Goal: Book appointment/travel/reservation

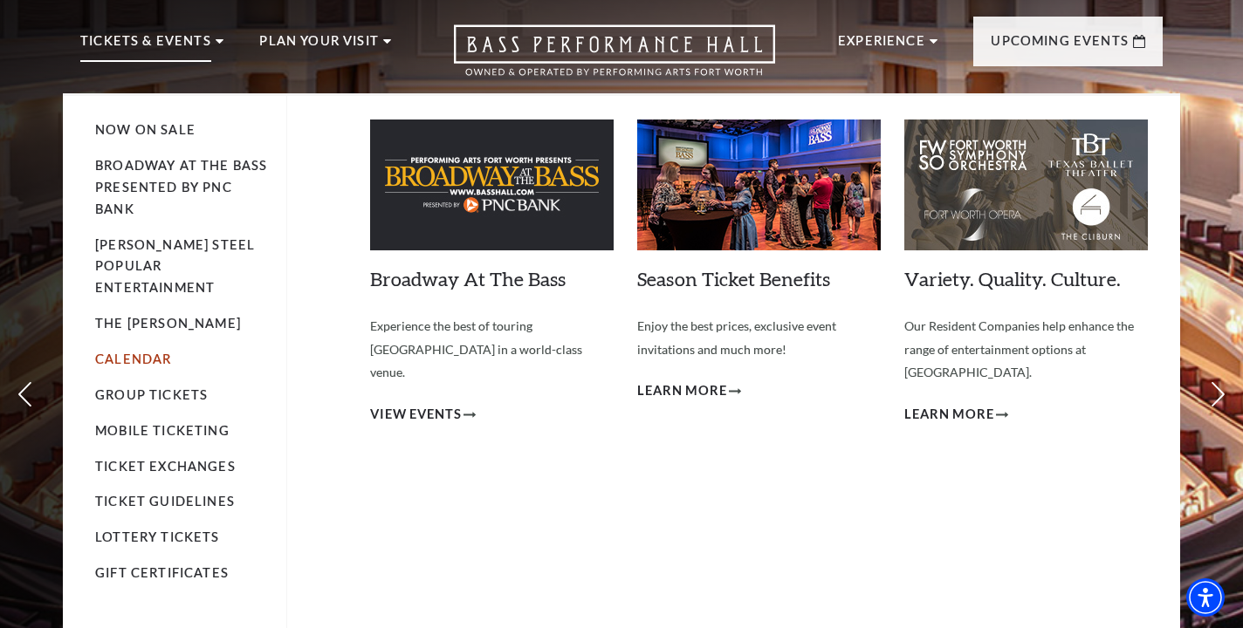
scroll to position [45, 0]
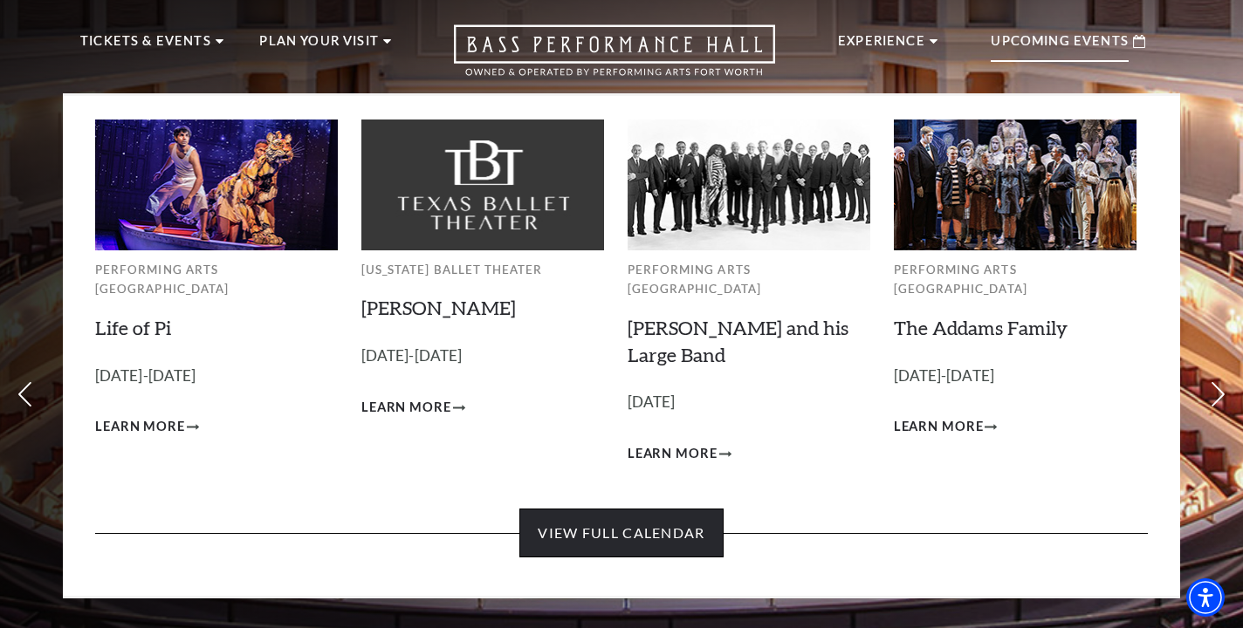
click at [642, 511] on link "View Full Calendar" at bounding box center [620, 533] width 203 height 49
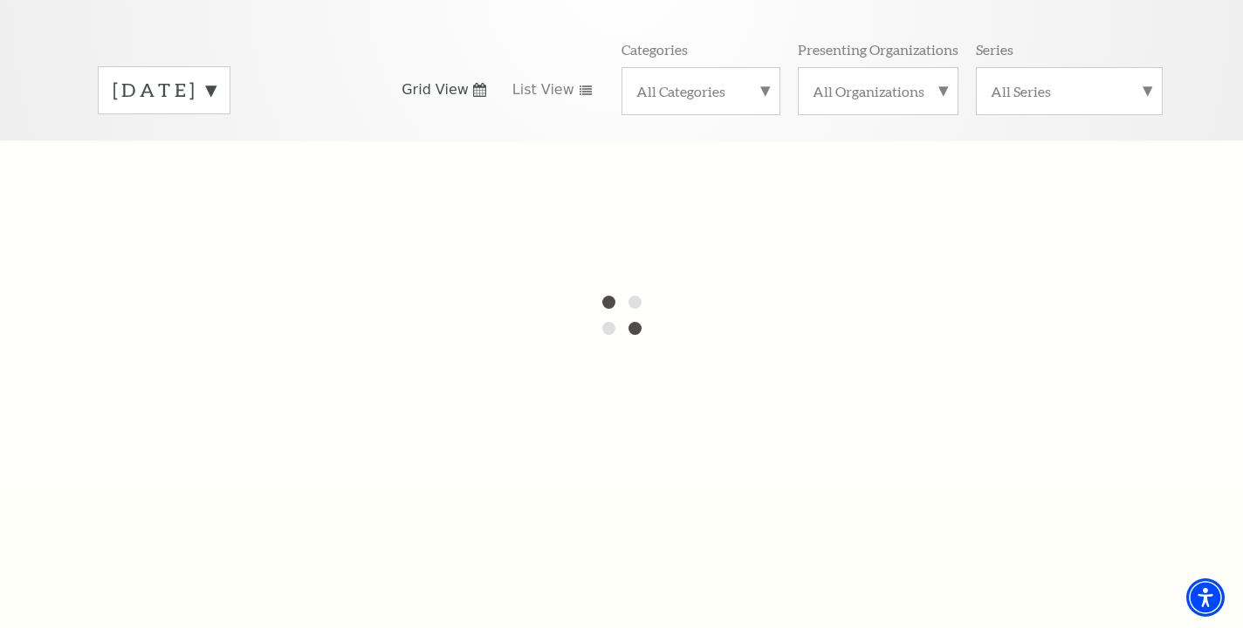
scroll to position [243, 0]
click at [216, 75] on label "September 2025" at bounding box center [164, 88] width 103 height 27
click at [296, 139] on div at bounding box center [621, 313] width 1243 height 349
click at [381, 102] on div "September 2025 October 2025 November 2025 December 2025 January 2026 February 2…" at bounding box center [621, 88] width 1082 height 100
click at [367, 65] on div "September 2025 October 2025 November 2025 December 2025 January 2026 February 2…" at bounding box center [226, 88] width 292 height 47
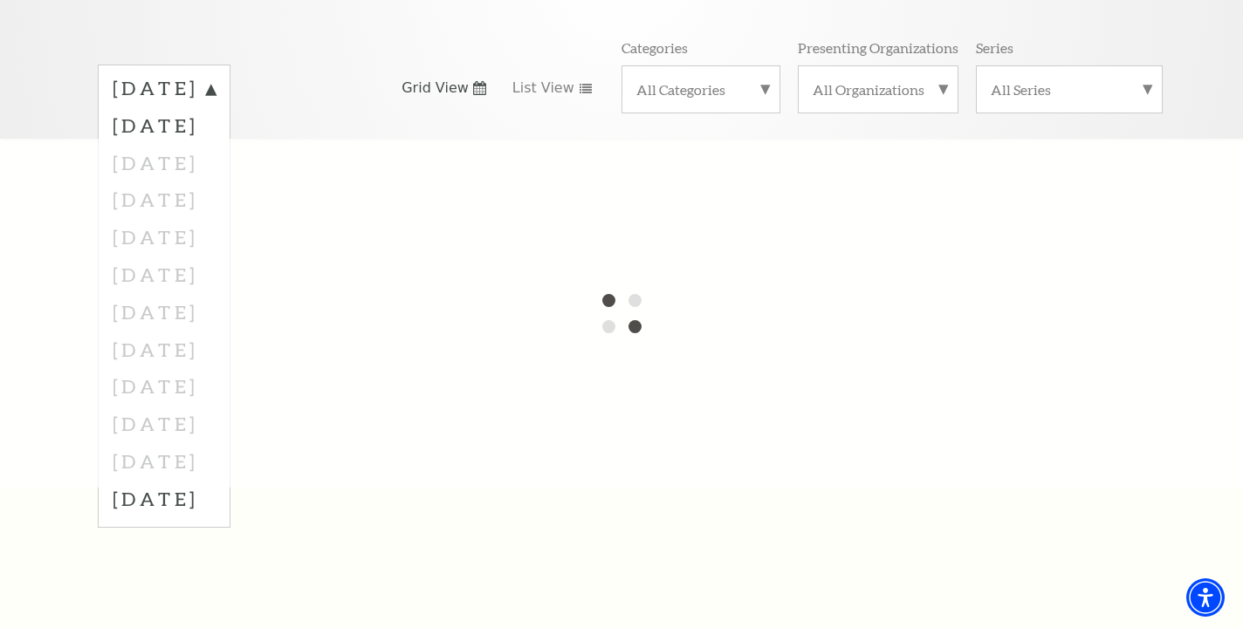
click at [1199, 37] on div "Tickets & Events / Calendar of Events September 2025 October 2025 November 2025…" at bounding box center [621, 36] width 1243 height 205
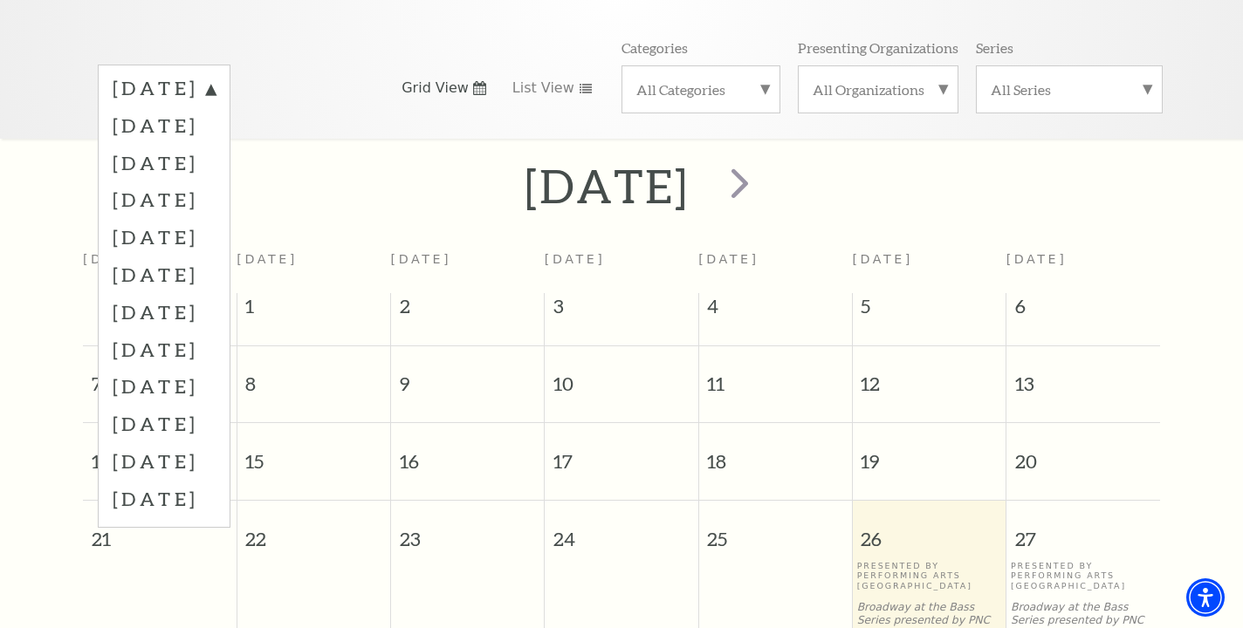
scroll to position [154, 0]
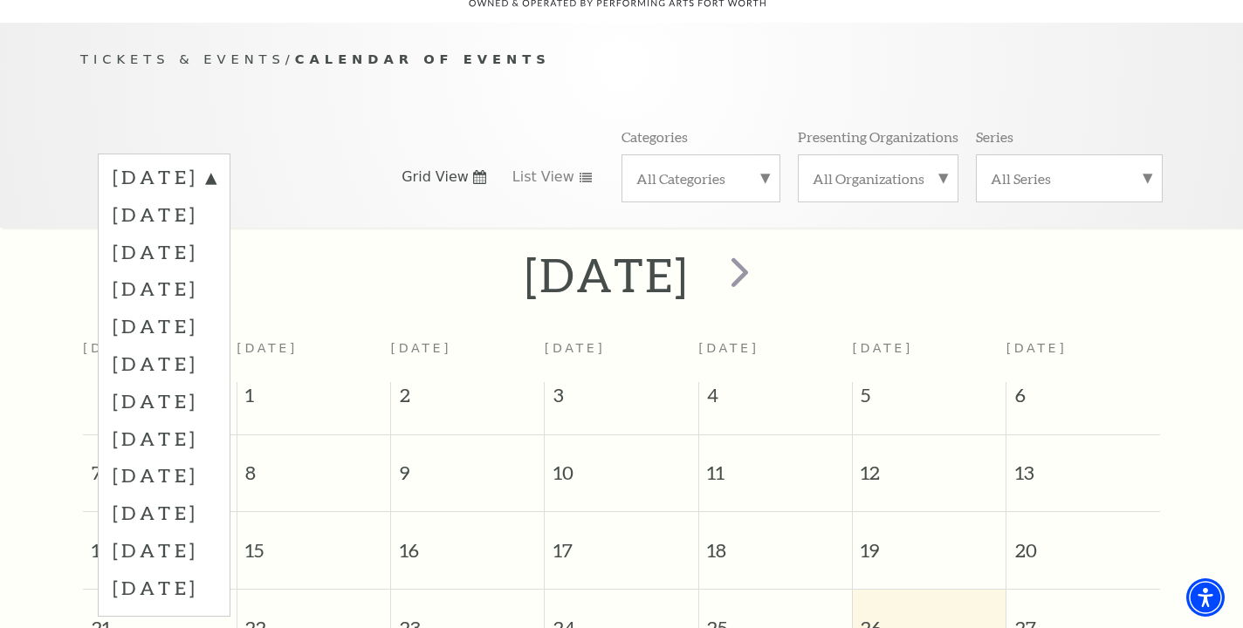
click at [368, 91] on div "Tickets & Events / Calendar of Events September 2025 October 2025 November 2025…" at bounding box center [621, 138] width 1117 height 178
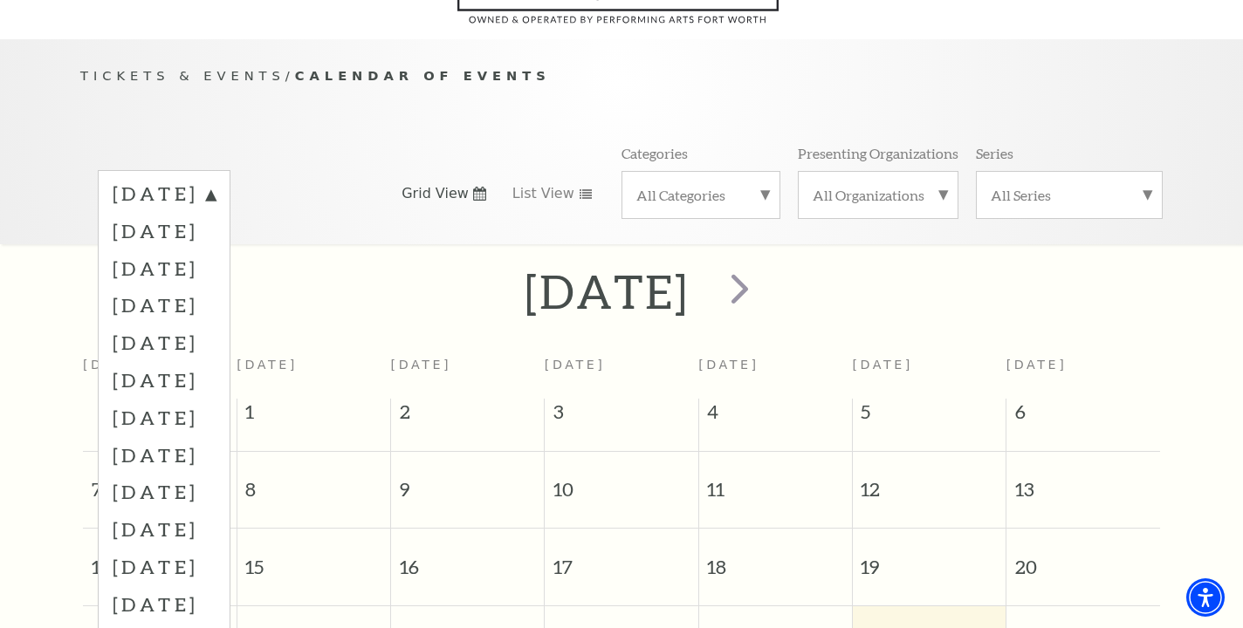
scroll to position [128, 0]
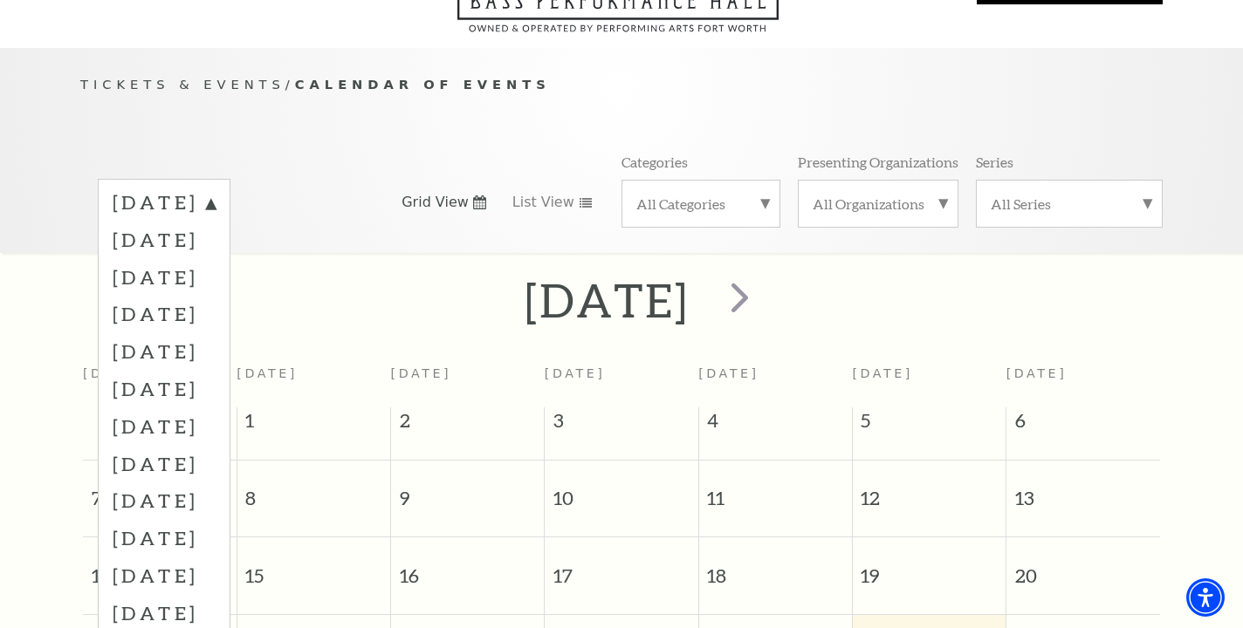
click at [765, 273] on span "next" at bounding box center [740, 297] width 50 height 50
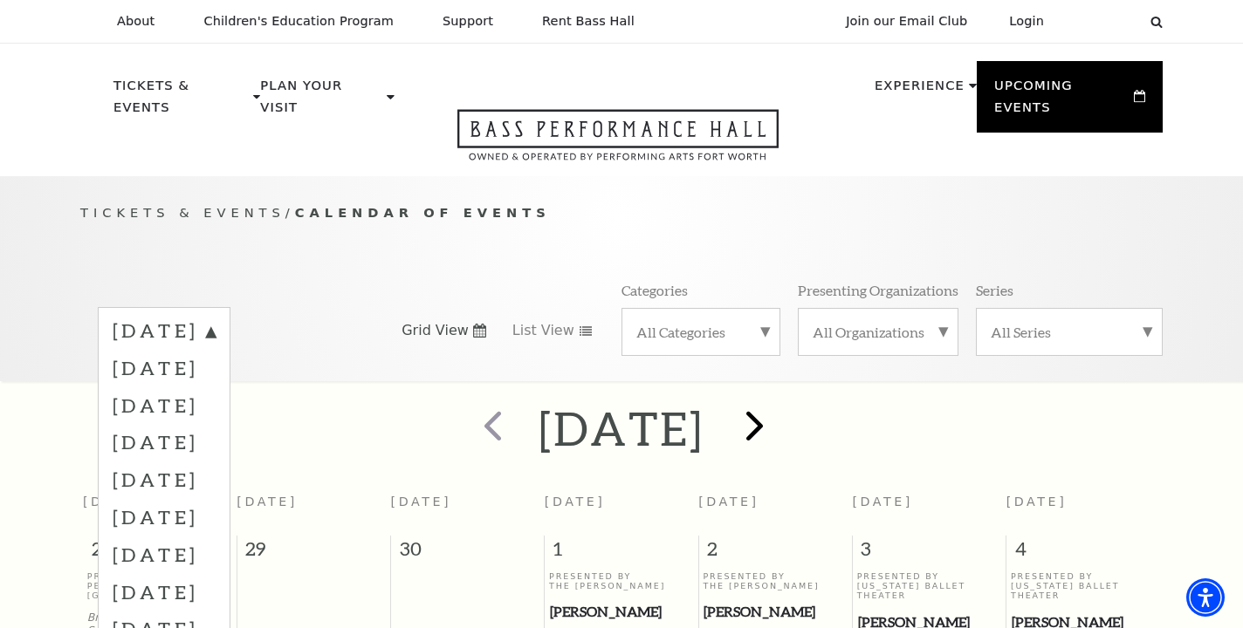
scroll to position [0, 0]
click at [779, 403] on span "next" at bounding box center [755, 426] width 50 height 50
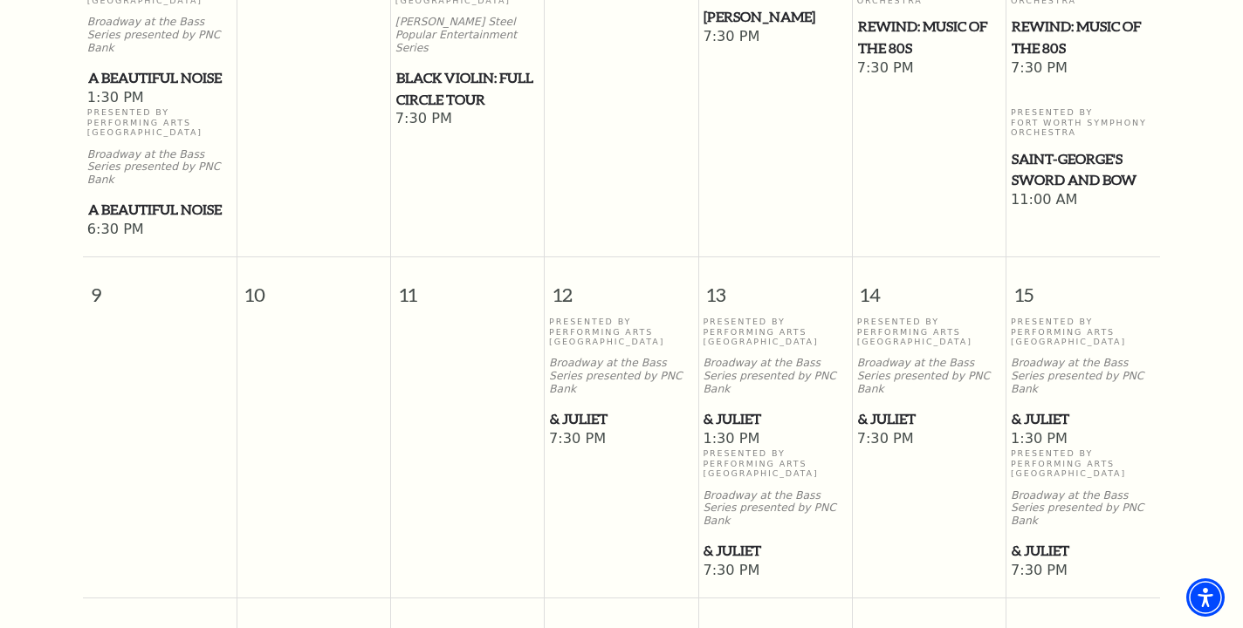
scroll to position [992, 0]
